Goal: Information Seeking & Learning: Learn about a topic

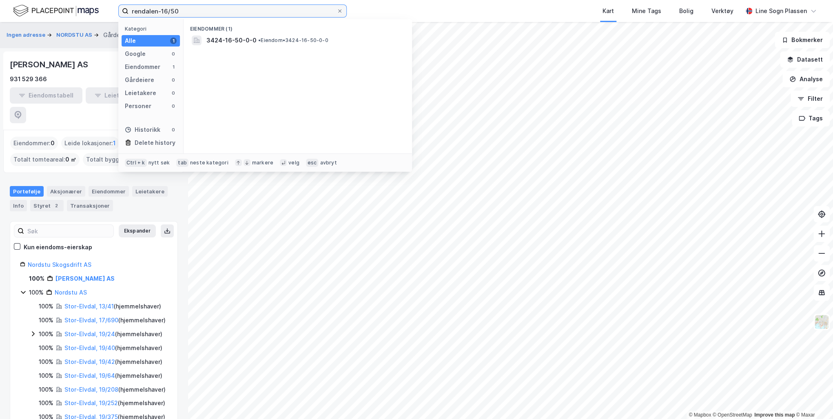
click at [178, 11] on input "rendalen-16/50" at bounding box center [233, 11] width 208 height 12
type input "rendalen-10/55"
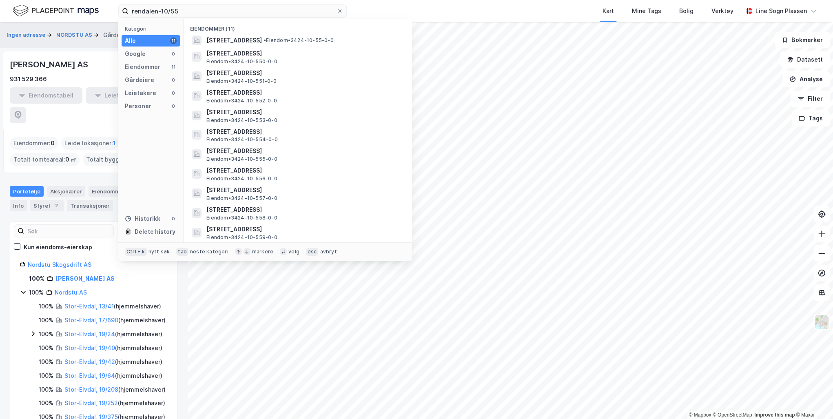
click at [262, 40] on span "[STREET_ADDRESS]" at bounding box center [233, 41] width 55 height 10
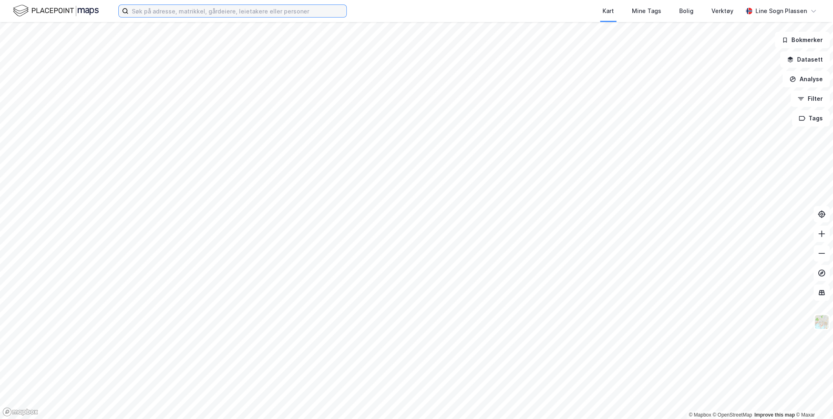
click at [175, 10] on input at bounding box center [238, 11] width 218 height 12
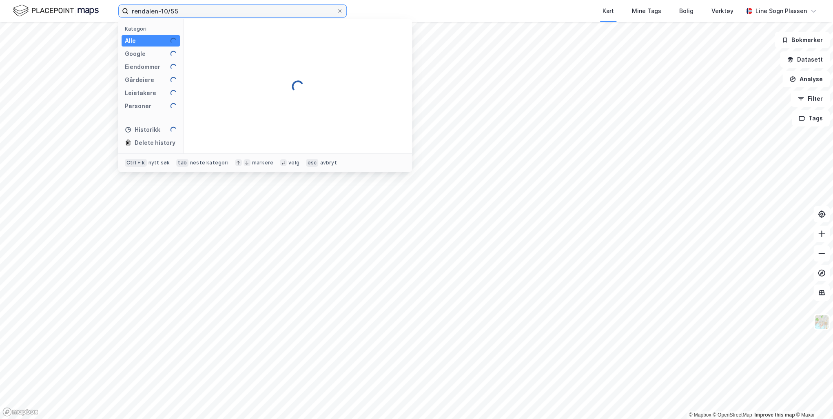
type input "rendalen-10/55"
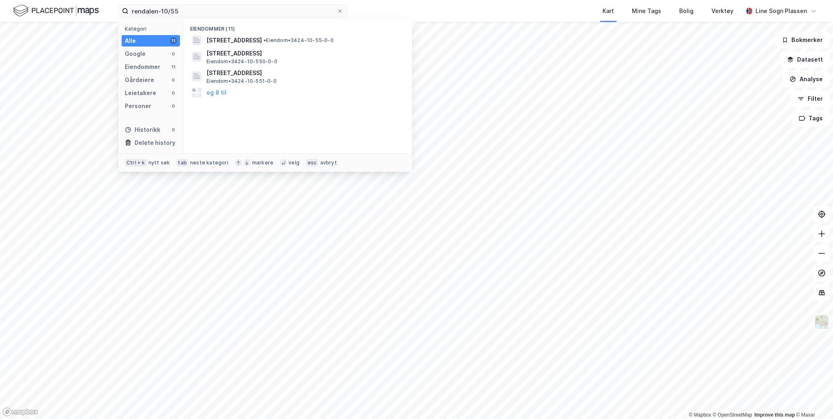
click at [262, 38] on span "[STREET_ADDRESS]" at bounding box center [233, 41] width 55 height 10
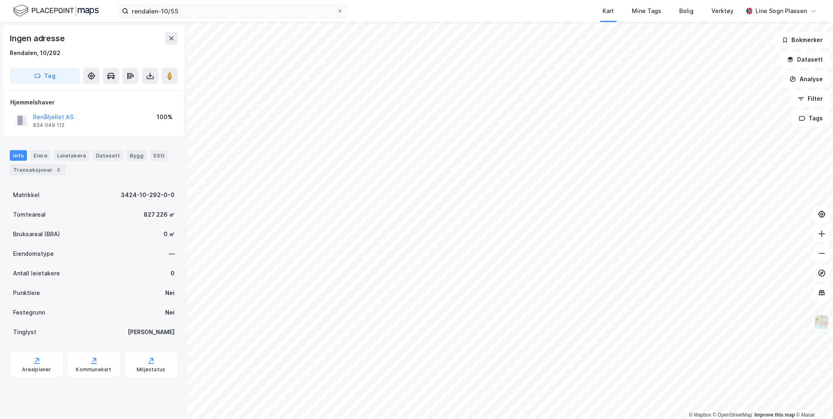
click at [42, 165] on div "Transaksjoner 3" at bounding box center [38, 169] width 56 height 11
